Goal: Information Seeking & Learning: Find specific fact

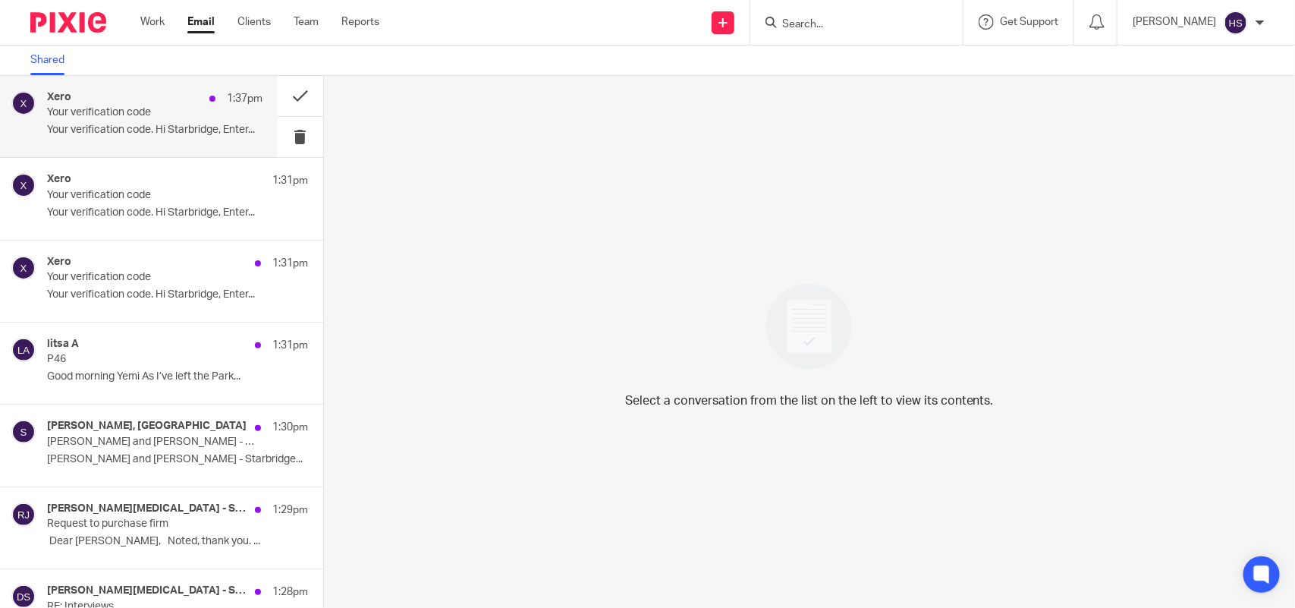
click at [183, 116] on p "Your verification code" at bounding box center [133, 112] width 172 height 13
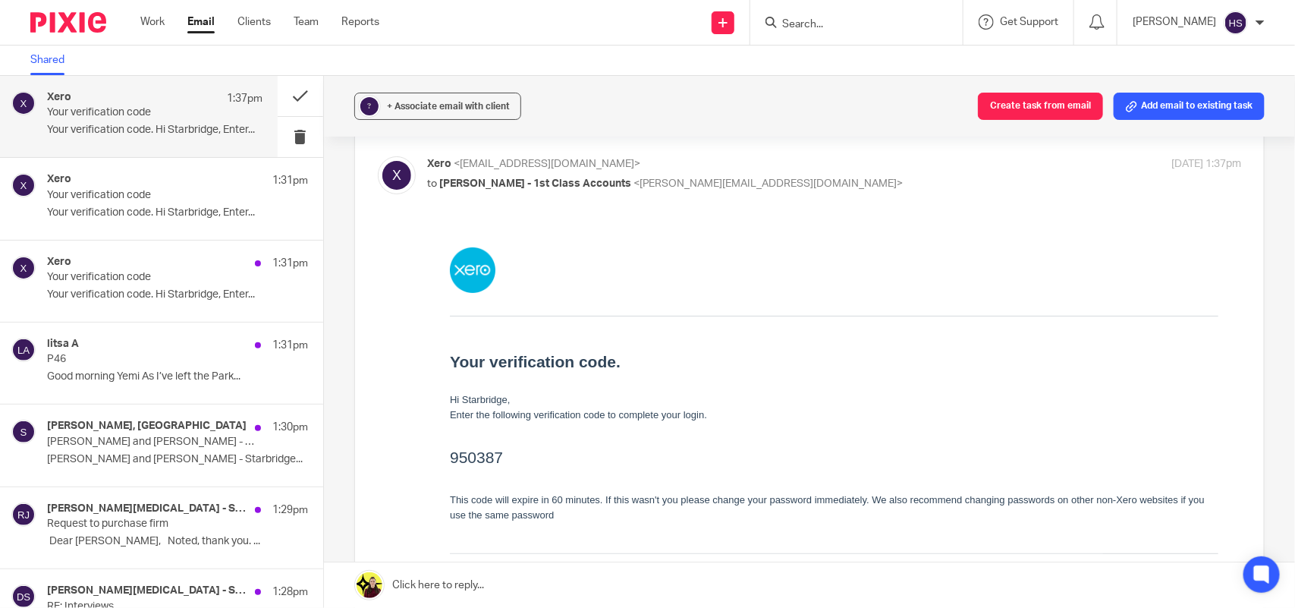
scroll to position [95, 0]
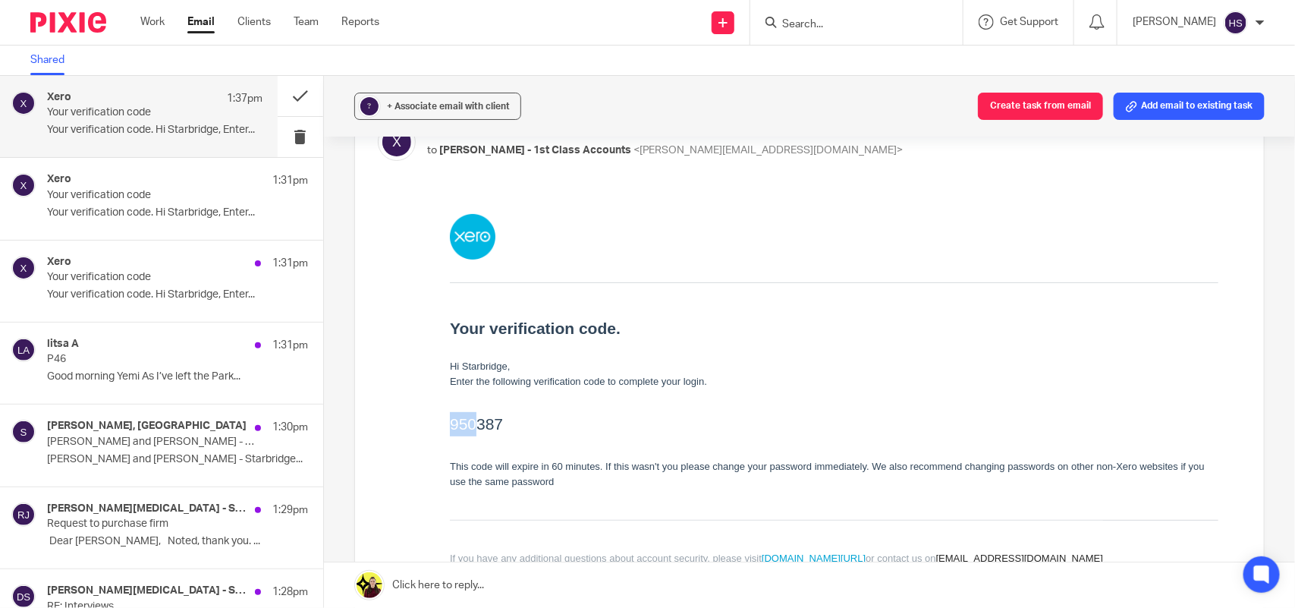
drag, startPoint x: 451, startPoint y: 423, endPoint x: 504, endPoint y: 424, distance: 53.1
click at [504, 424] on h2 "950387" at bounding box center [833, 423] width 769 height 24
copy h2 "950387"
click at [161, 16] on link "Work" at bounding box center [152, 21] width 24 height 15
